Goal: Task Accomplishment & Management: Complete application form

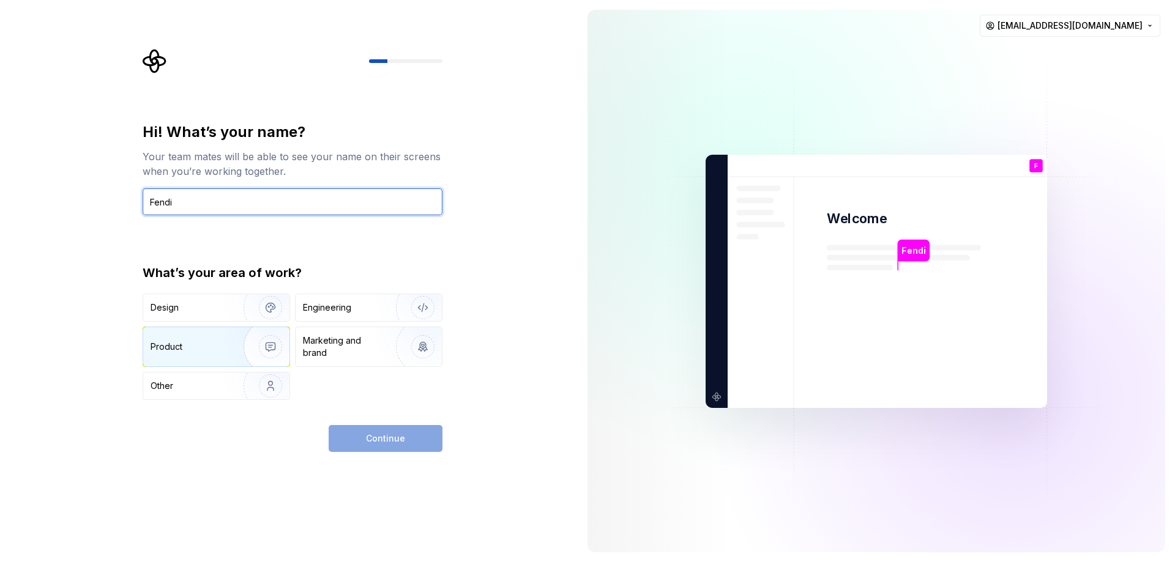
type input "Fendi"
click at [237, 351] on img "button" at bounding box center [262, 347] width 78 height 82
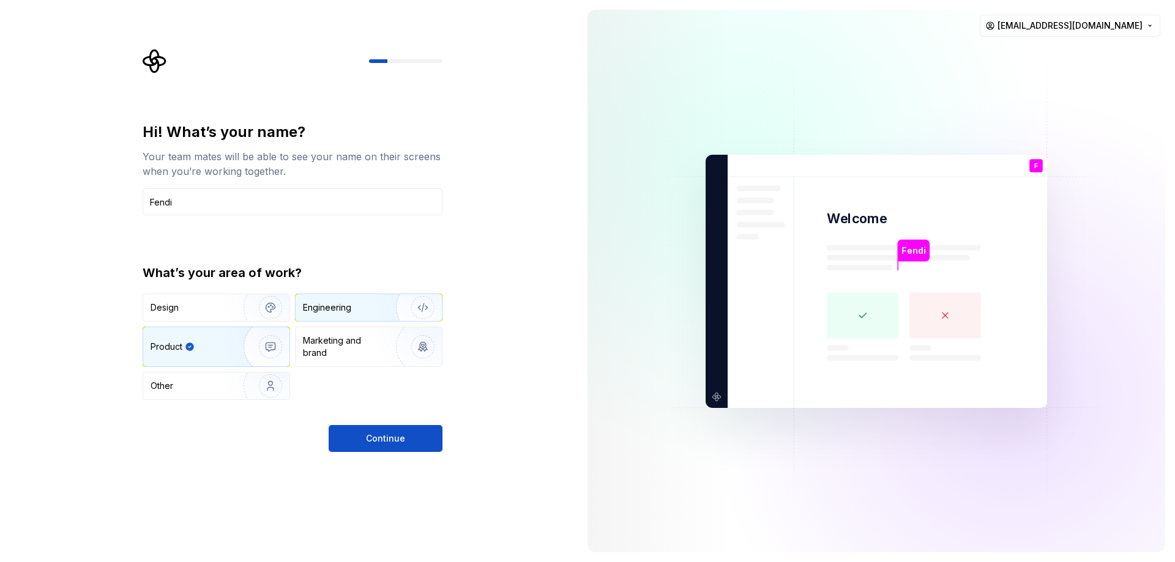
click at [365, 319] on div "Engineering" at bounding box center [368, 307] width 146 height 27
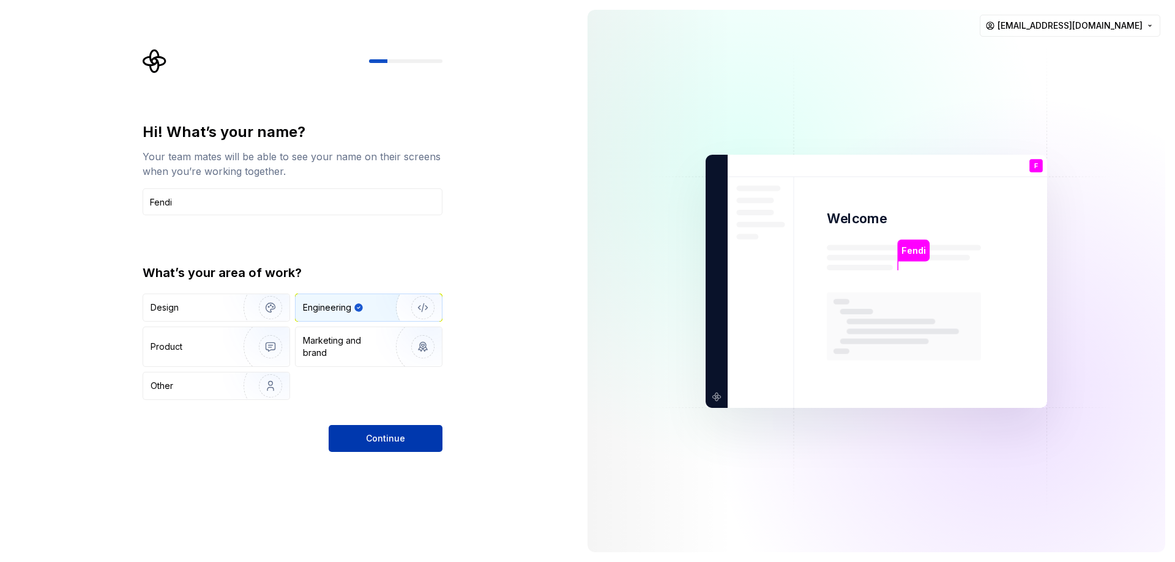
click at [383, 444] on span "Continue" at bounding box center [385, 439] width 39 height 12
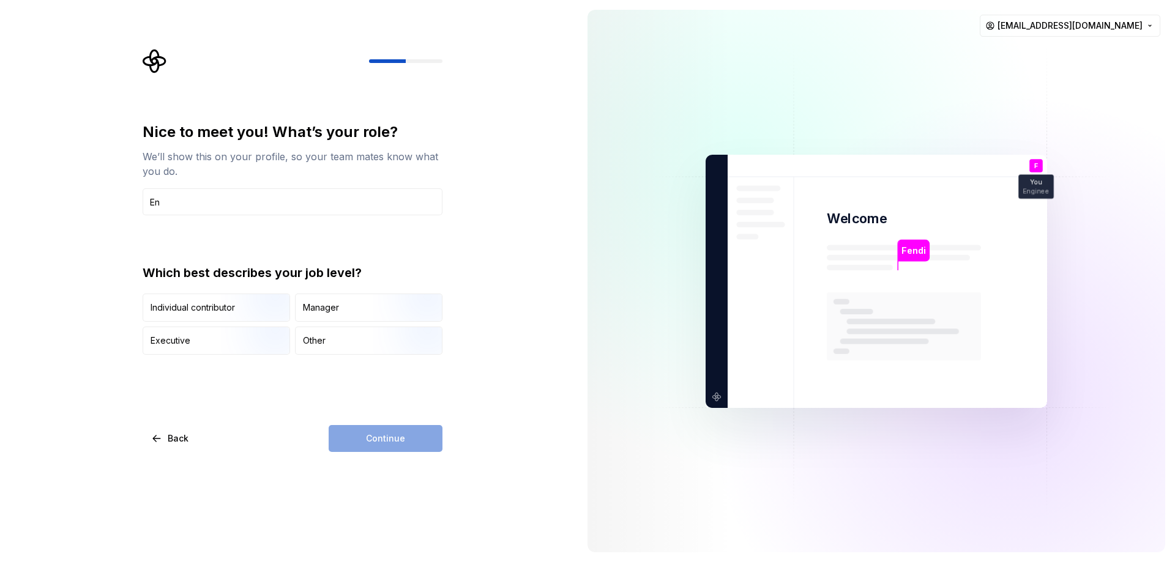
type input "E"
type input "p"
type input "Engineering"
click at [258, 319] on img "button" at bounding box center [260, 323] width 78 height 82
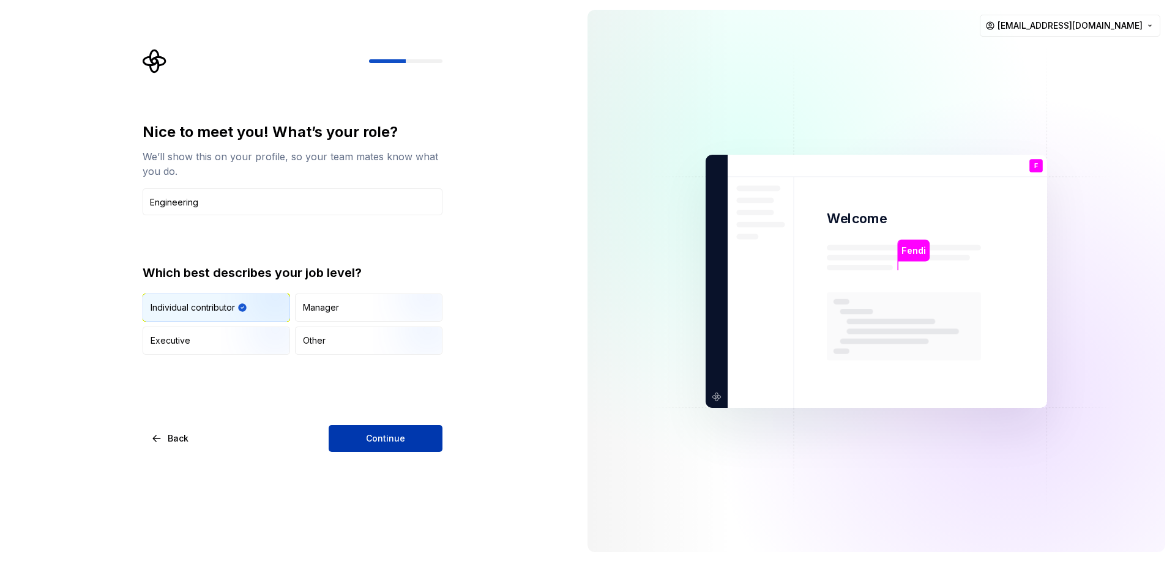
click at [391, 439] on span "Continue" at bounding box center [385, 439] width 39 height 12
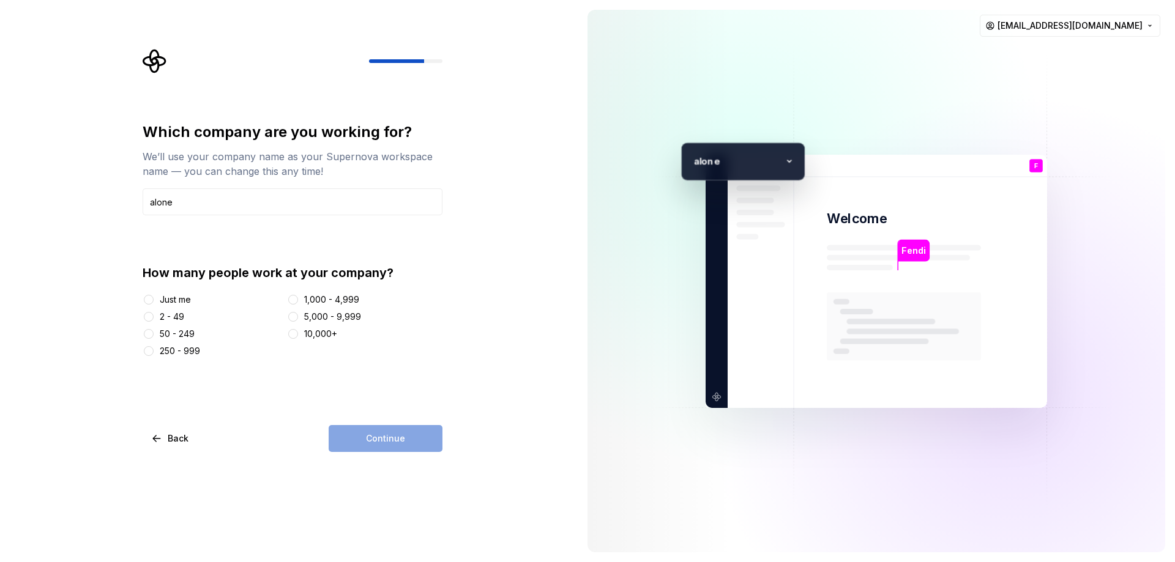
type input "alone"
click at [177, 297] on div "Just me" at bounding box center [175, 300] width 31 height 12
click at [154, 297] on button "Just me" at bounding box center [149, 300] width 10 height 10
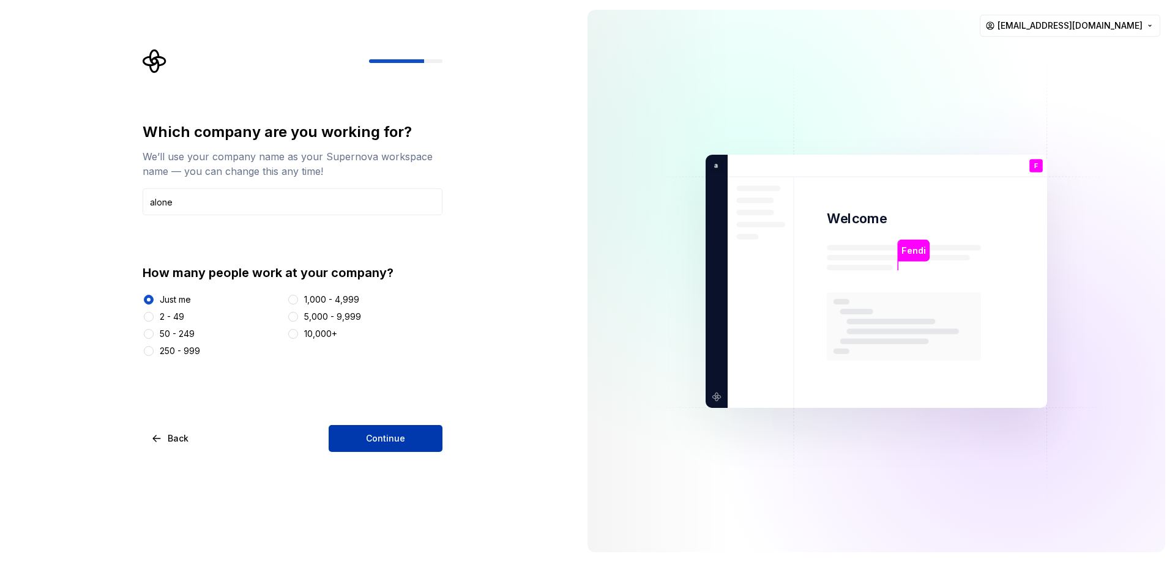
click at [357, 438] on button "Continue" at bounding box center [386, 438] width 114 height 27
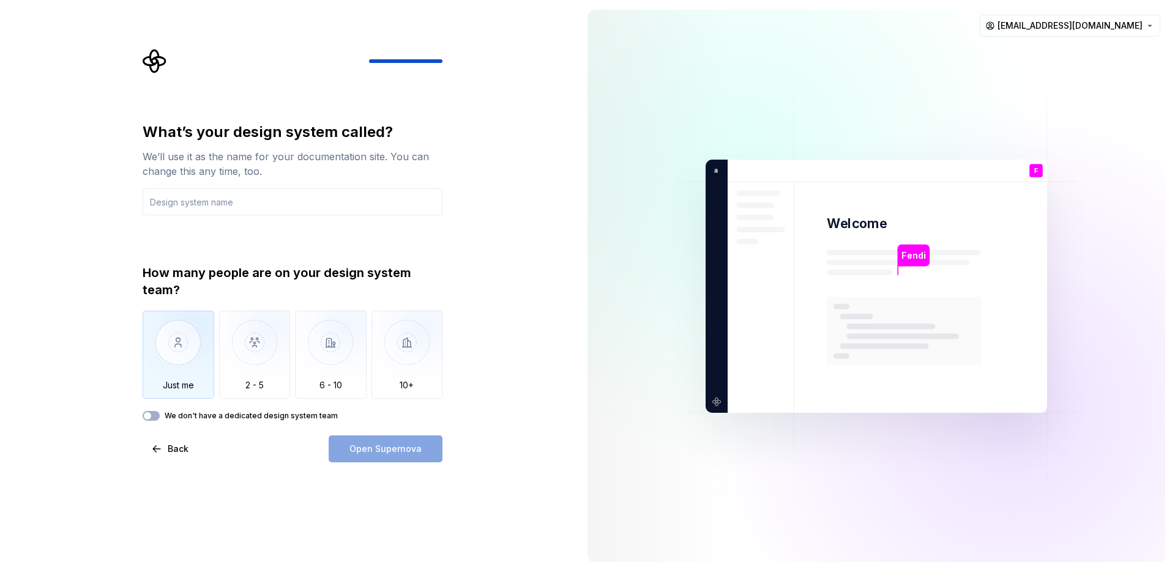
click at [185, 354] on img "button" at bounding box center [179, 352] width 72 height 82
click at [395, 455] on div "Open Supernova" at bounding box center [386, 449] width 114 height 27
click at [219, 424] on div "What’s your design system called? We’ll use it as the name for your documentati…" at bounding box center [293, 292] width 300 height 340
click at [220, 420] on label "We don't have a dedicated design system team" at bounding box center [251, 416] width 173 height 10
click at [160, 420] on button "We don't have a dedicated design system team" at bounding box center [151, 416] width 17 height 10
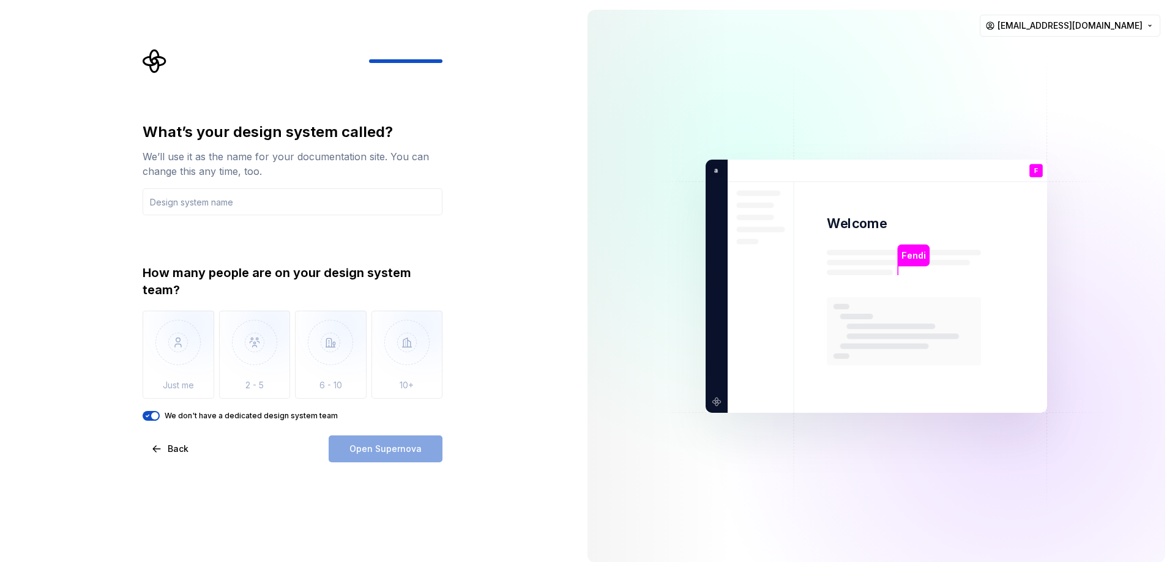
click at [220, 420] on label "We don't have a dedicated design system team" at bounding box center [251, 416] width 173 height 10
click at [160, 420] on button "We don't have a dedicated design system team" at bounding box center [151, 416] width 17 height 10
click at [292, 178] on div "We’ll use it as the name for your documentation site. You can change this any t…" at bounding box center [293, 163] width 300 height 29
click at [282, 206] on input "text" at bounding box center [293, 201] width 300 height 27
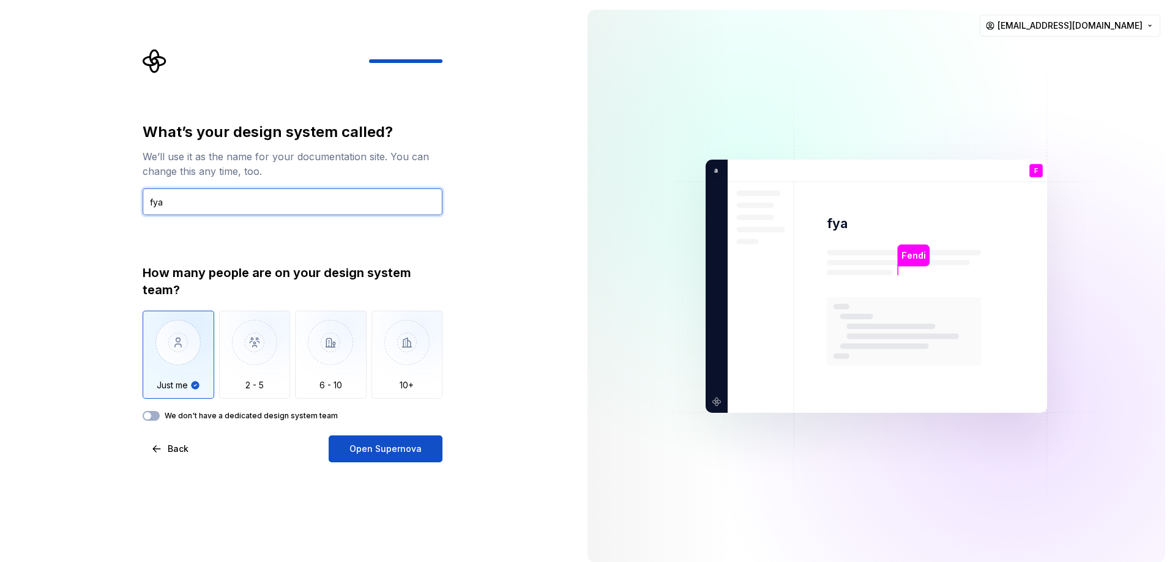
type input "fya"
click at [224, 415] on label "We don't have a dedicated design system team" at bounding box center [251, 416] width 173 height 10
click at [160, 415] on button "We don't have a dedicated design system team" at bounding box center [151, 416] width 17 height 10
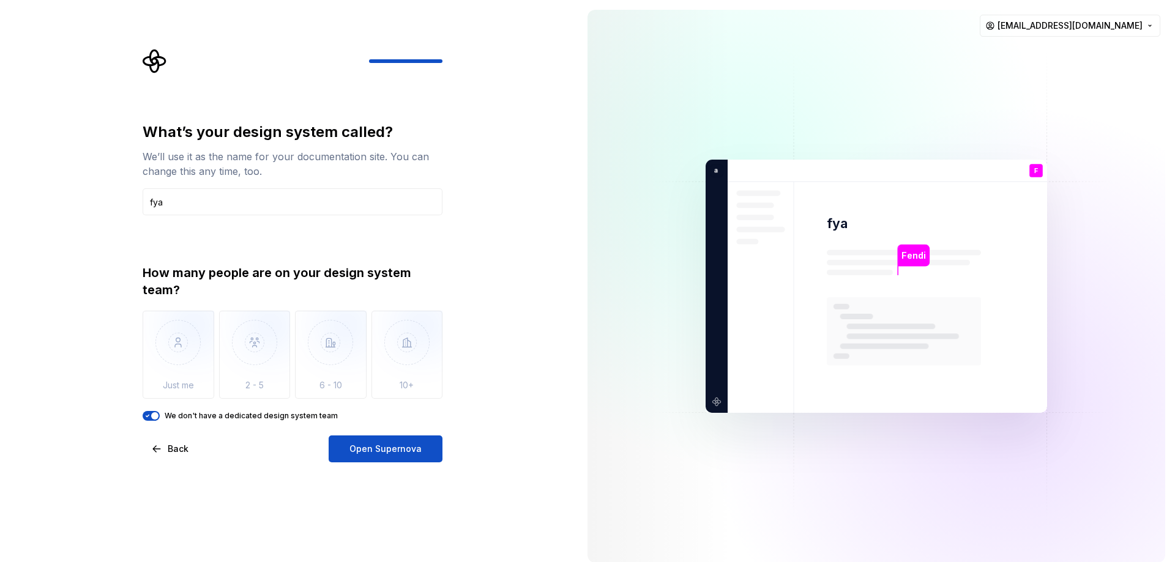
click at [224, 415] on label "We don't have a dedicated design system team" at bounding box center [251, 416] width 173 height 10
click at [160, 415] on button "We don't have a dedicated design system team" at bounding box center [151, 416] width 17 height 10
click at [194, 377] on img "button" at bounding box center [179, 352] width 72 height 82
click at [194, 378] on img "button" at bounding box center [179, 352] width 72 height 82
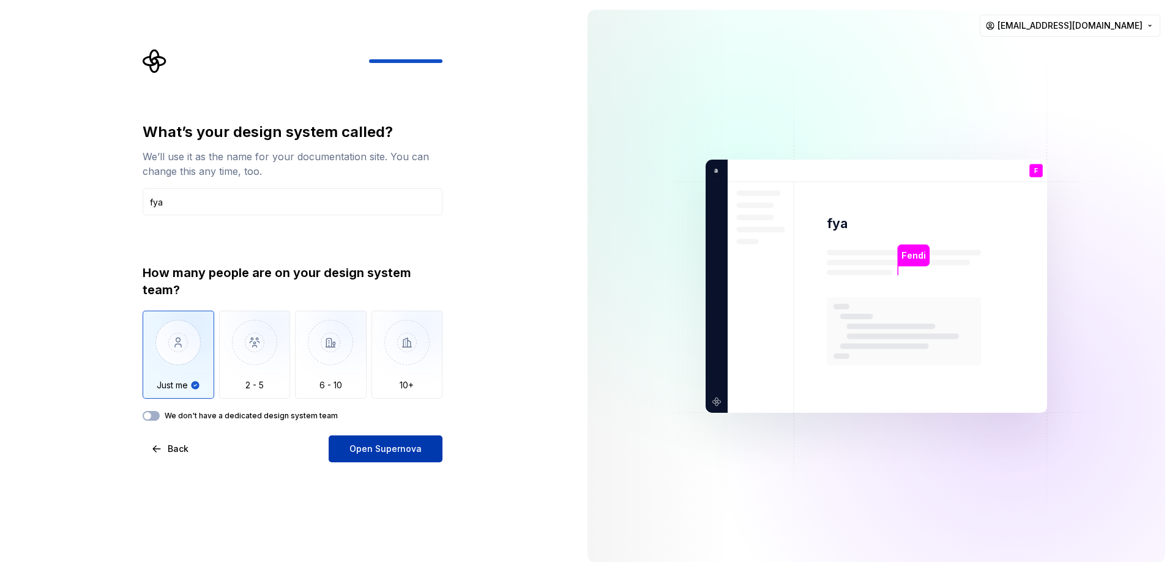
click at [366, 441] on button "Open Supernova" at bounding box center [386, 449] width 114 height 27
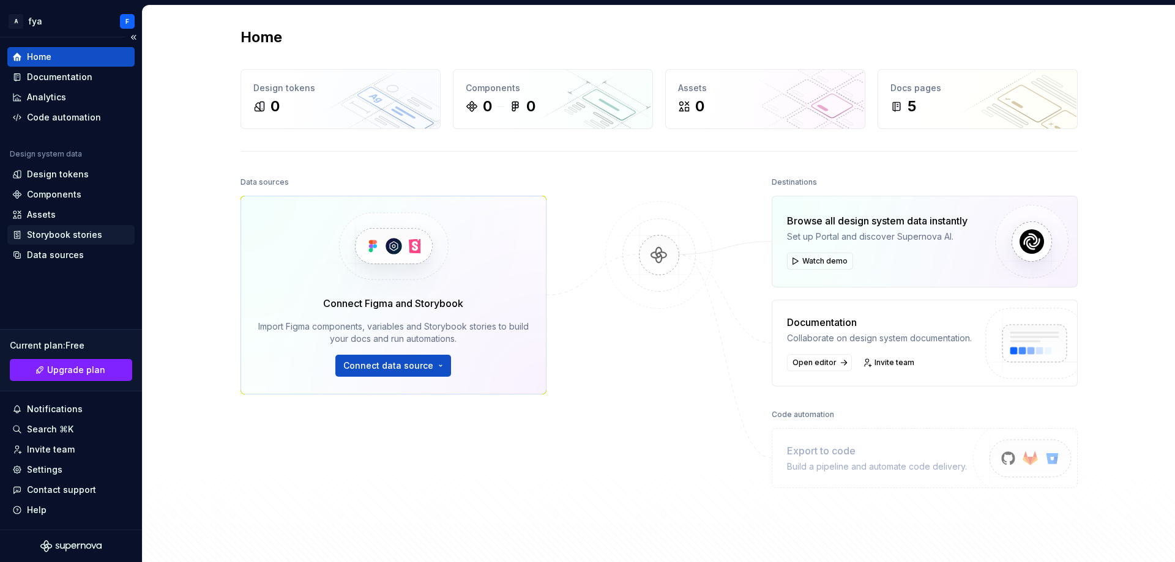
click at [42, 231] on div "Storybook stories" at bounding box center [64, 235] width 75 height 12
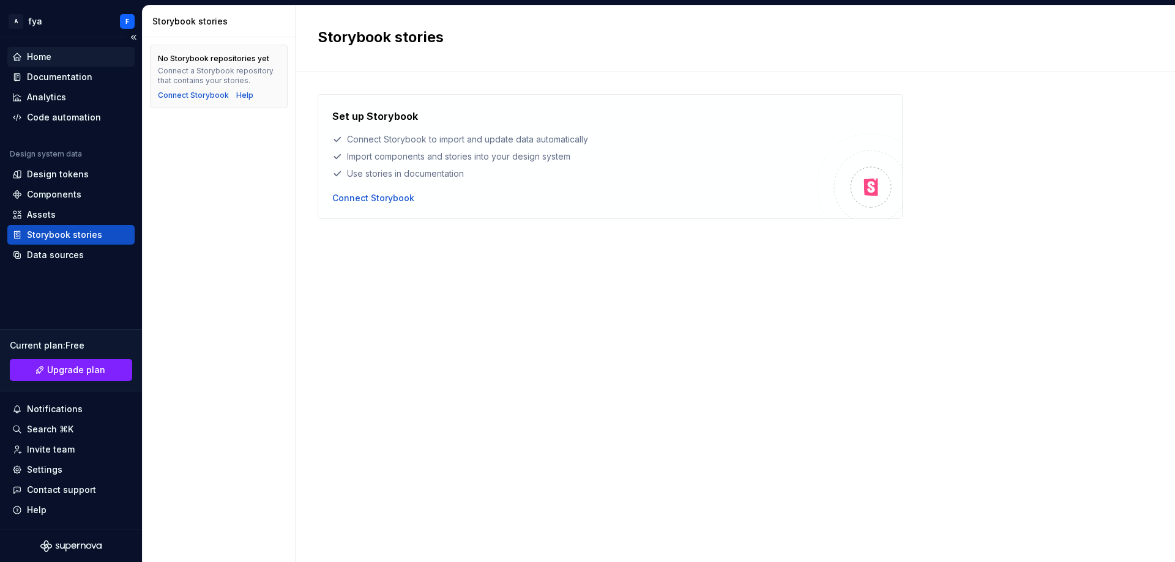
click at [48, 60] on div "Home" at bounding box center [39, 57] width 24 height 12
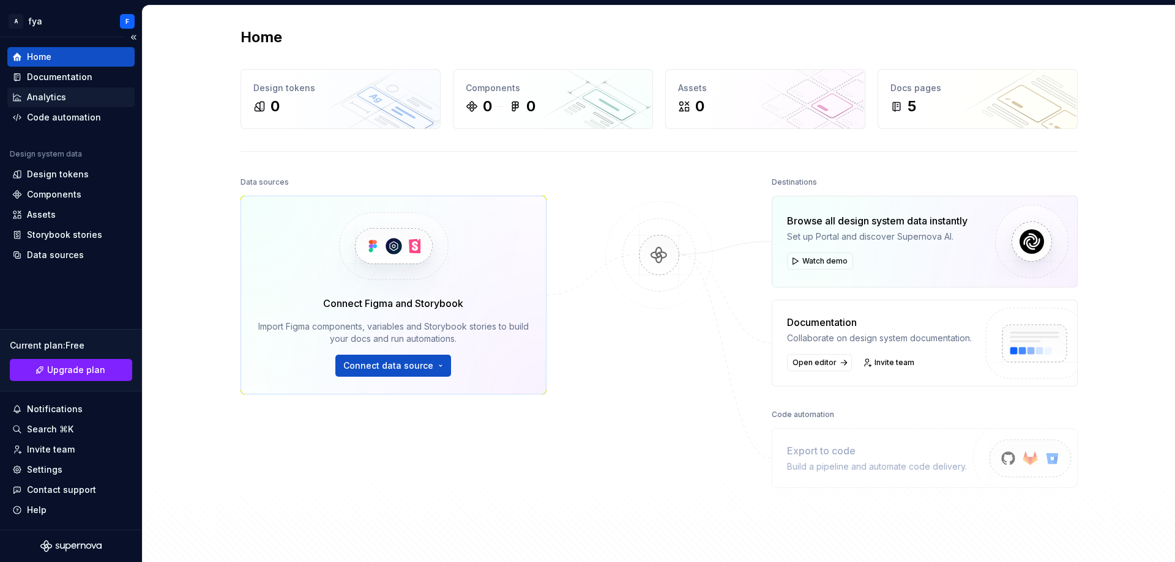
click at [50, 103] on div "Analytics" at bounding box center [46, 97] width 39 height 12
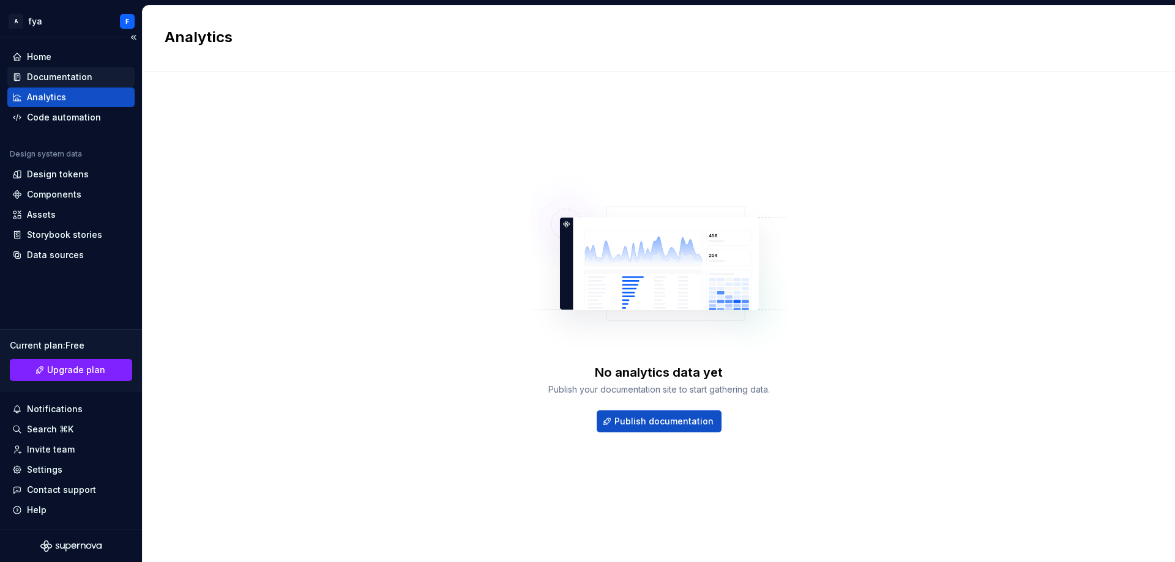
click at [51, 79] on div "Documentation" at bounding box center [59, 77] width 65 height 12
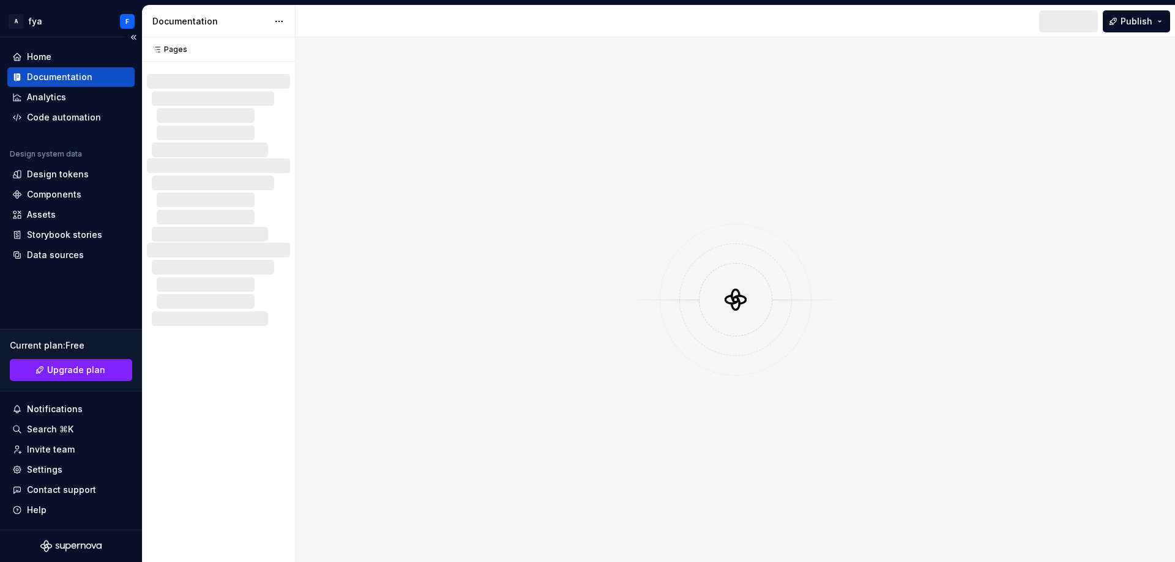
click at [51, 79] on div "Documentation" at bounding box center [59, 77] width 65 height 12
click at [65, 117] on div "Code automation" at bounding box center [64, 117] width 74 height 12
